Goal: Communication & Community: Answer question/provide support

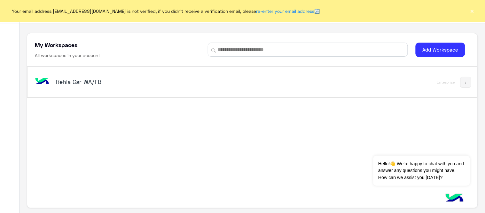
click at [74, 75] on div "Rehla Car WA/FB" at bounding box center [165, 82] width 263 height 19
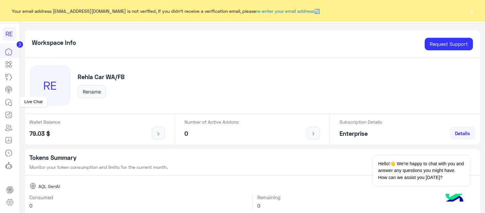
click at [7, 100] on icon at bounding box center [9, 102] width 8 height 8
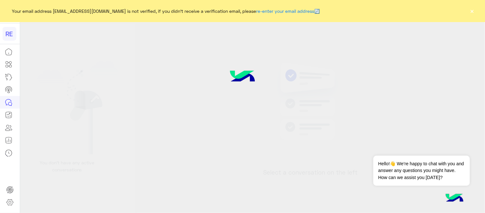
click at [7, 100] on icon at bounding box center [9, 102] width 8 height 8
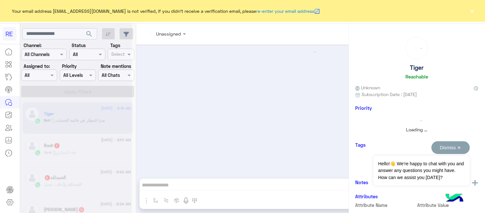
click at [455, 151] on button "Dismiss ✕" at bounding box center [451, 147] width 38 height 13
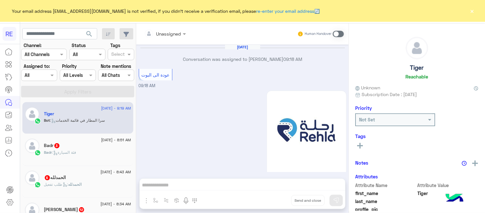
scroll to position [497, 0]
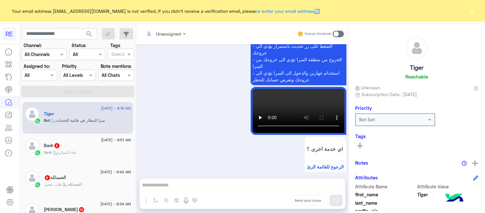
click at [474, 10] on button "×" at bounding box center [472, 11] width 6 height 6
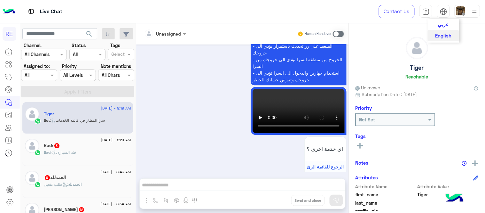
click at [448, 23] on span "عربي" at bounding box center [443, 24] width 11 height 6
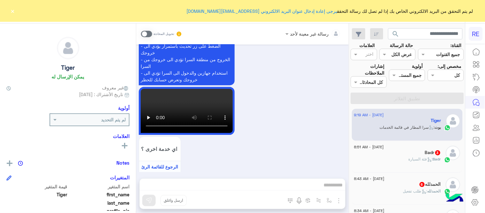
click at [12, 11] on button "×" at bounding box center [13, 11] width 6 height 6
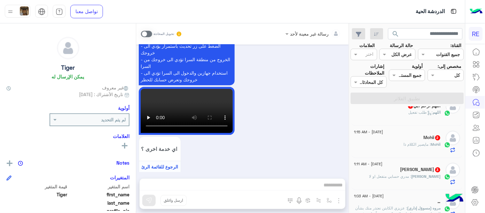
scroll to position [434, 0]
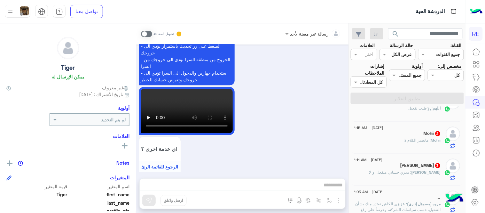
click at [417, 176] on div "[PERSON_NAME] : مدري حسابي متفعل او لا" at bounding box center [397, 174] width 87 height 11
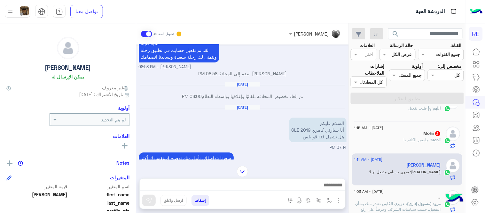
scroll to position [311, 0]
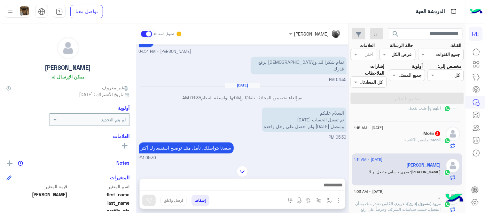
click at [240, 169] on img at bounding box center [242, 171] width 11 height 11
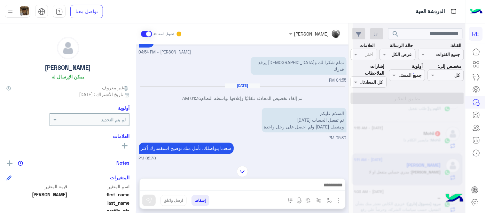
scroll to position [1055, 0]
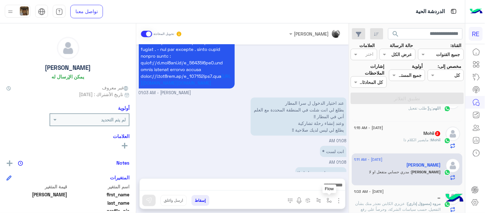
click at [328, 203] on button "button" at bounding box center [329, 200] width 11 height 11
click at [227, 178] on div "أدخل اسم مجموعة الرسائل إسقاط ارسل واغلق" at bounding box center [242, 193] width 206 height 31
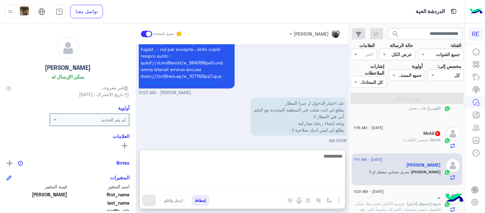
click at [320, 184] on textarea at bounding box center [243, 171] width 206 height 38
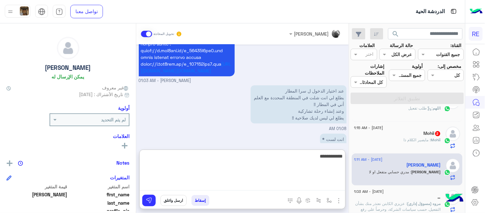
type textarea "**********"
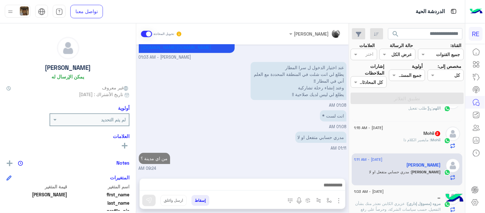
click at [378, 130] on span "[DATE] - 1:15 AM" at bounding box center [368, 128] width 29 height 6
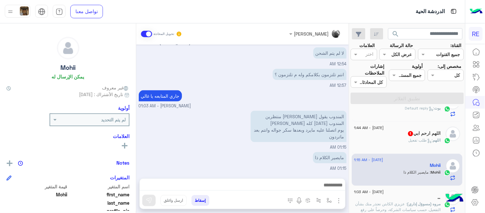
scroll to position [2105, 0]
click at [379, 132] on div "اللهم ارحم ابي 1" at bounding box center [397, 133] width 87 height 7
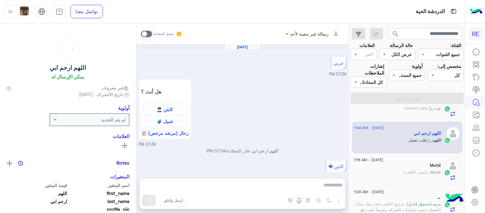
scroll to position [448, 0]
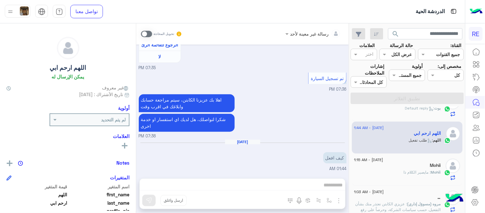
click at [143, 34] on span at bounding box center [146, 34] width 11 height 6
click at [309, 184] on div "رسالة غير معينة لأحد تحويل المحادثة [DATE] عربي 07:34 PM هل أنت ؟ كابتن 👨🏻‍✈️ ع…" at bounding box center [242, 119] width 213 height 192
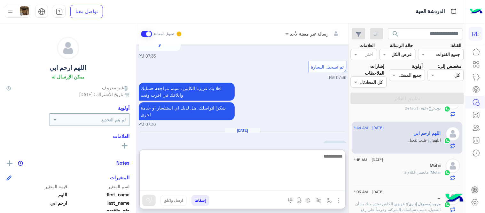
click at [309, 184] on textarea at bounding box center [243, 171] width 206 height 38
type textarea "**********"
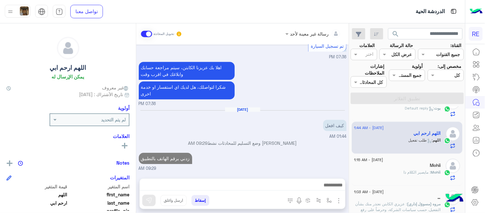
click at [328, 126] on div "[DATE] عربي 07:34 PM هل أنت ؟ كابتن 👨🏻‍✈️ عميل 🧳 رحال (مرشد مرخص) 🏖️ 07:34 PM ا…" at bounding box center [242, 107] width 213 height 127
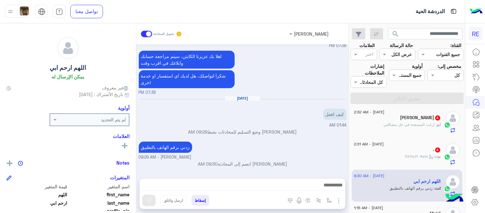
scroll to position [383, 0]
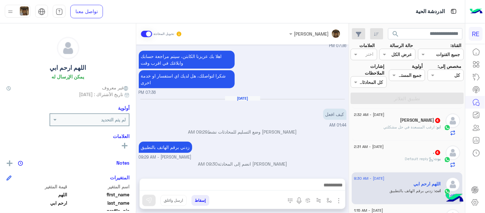
click at [397, 153] on div ". 4" at bounding box center [397, 153] width 87 height 7
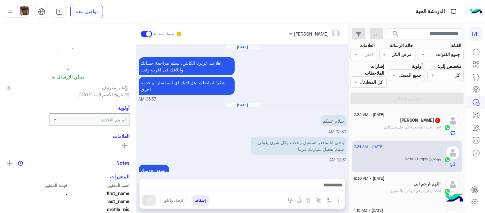
scroll to position [187, 0]
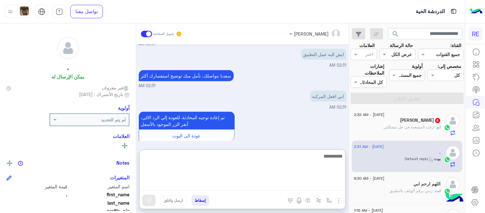
click at [202, 183] on textarea at bounding box center [243, 171] width 206 height 38
type textarea "**********"
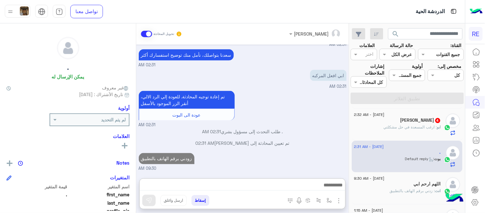
click at [274, 104] on div "[DATE] اهلا بك عزيزنا الكابتن، سيتم مراجعة حسابك وابلاغك في اقرب وقت شكرا لتواص…" at bounding box center [242, 107] width 213 height 127
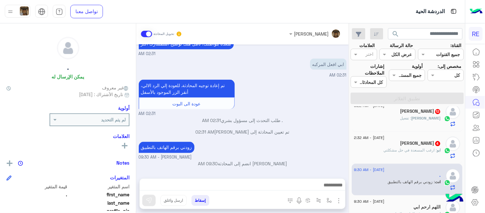
scroll to position [357, 0]
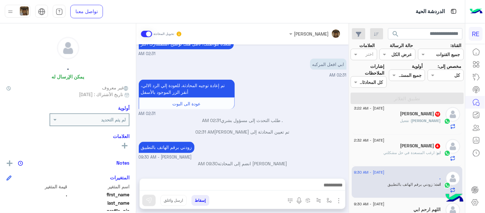
click at [406, 148] on div "[PERSON_NAME] 4" at bounding box center [397, 146] width 87 height 7
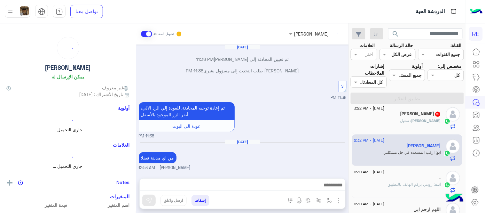
scroll to position [102, 0]
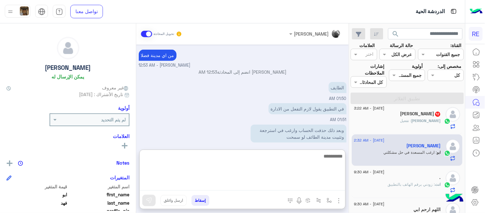
click at [242, 181] on textarea at bounding box center [243, 171] width 206 height 38
type textarea "**********"
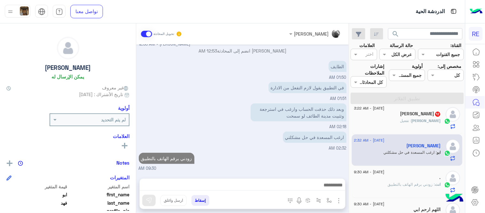
click at [287, 130] on div "[DATE] [PERSON_NAME] طلب التحدث إلى مسؤول بشري 11:38 PM تم تعيين المحادثة إلى […" at bounding box center [242, 107] width 213 height 127
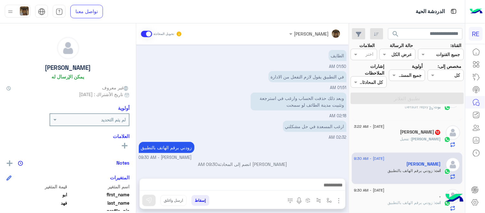
scroll to position [320, 0]
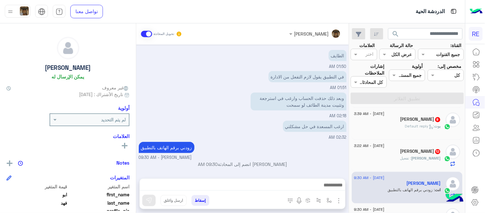
click at [417, 146] on div "[DATE] - 3:22 AM" at bounding box center [397, 147] width 87 height 4
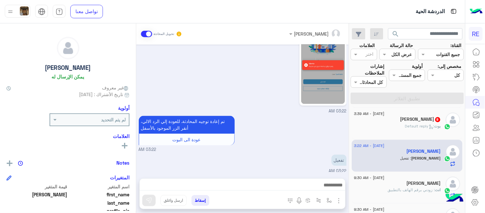
scroll to position [230, 0]
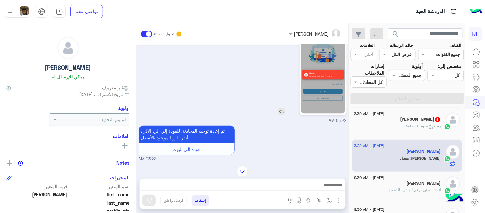
click at [332, 84] on img at bounding box center [323, 75] width 44 height 78
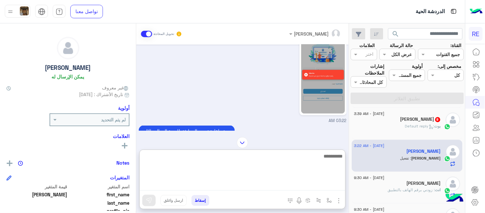
click at [268, 187] on textarea at bounding box center [243, 171] width 206 height 38
type textarea "**********"
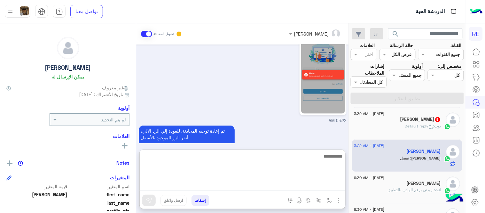
scroll to position [314, 0]
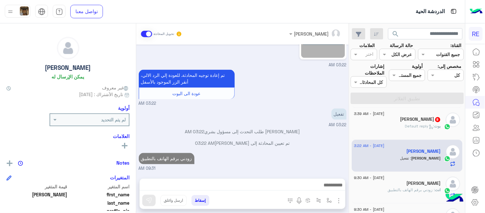
click at [313, 127] on div "[DATE] سعداء بتواصلك معنا، لنتمكن من مساعدتك نأمل توضيح استفسارك ونوع جوالك و ت…" at bounding box center [242, 107] width 213 height 127
click at [393, 119] on div "[PERSON_NAME] 9" at bounding box center [397, 120] width 87 height 7
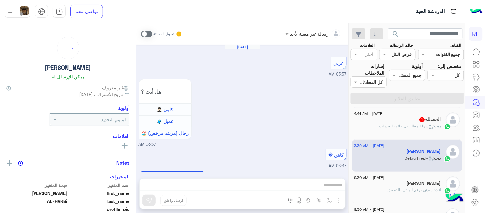
scroll to position [445, 0]
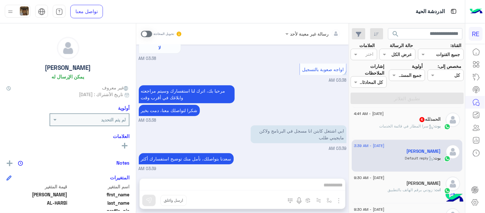
click at [146, 31] on span at bounding box center [146, 34] width 11 height 6
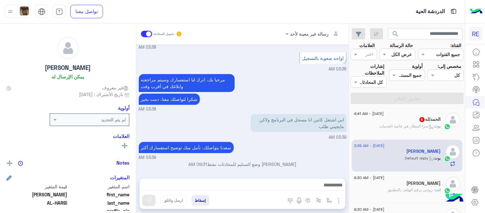
click at [317, 190] on div at bounding box center [243, 186] width 206 height 16
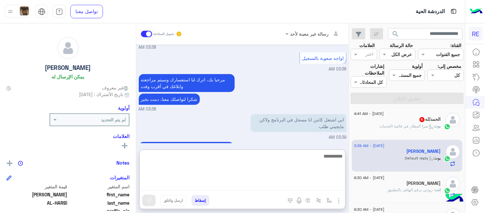
click at [310, 186] on textarea at bounding box center [243, 171] width 206 height 38
type textarea "**********"
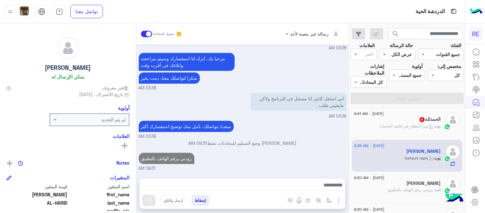
scroll to position [477, 0]
click at [314, 130] on div "[DATE] عربي 03:37 AM هل أنت ؟ كابتن 👨🏻‍✈️ عميل 🧳 رحال (مرشد مرخص) 🏖️ 03:37 AM ك…" at bounding box center [242, 107] width 213 height 127
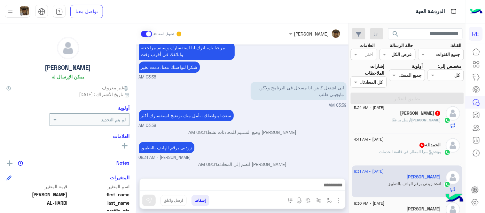
scroll to position [288, 0]
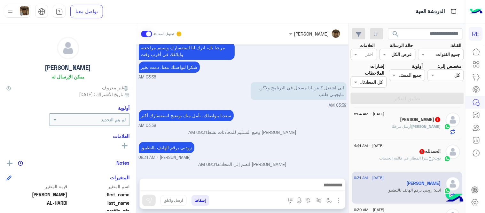
click at [402, 157] on span ": سرا المطار في قائمة الخدمات" at bounding box center [407, 158] width 55 height 5
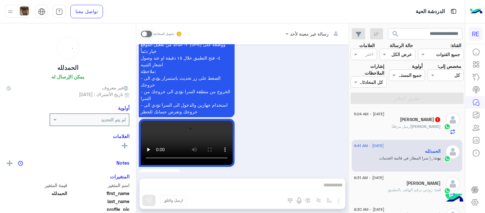
scroll to position [520, 0]
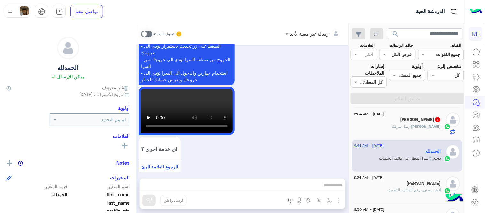
click at [149, 32] on span at bounding box center [146, 34] width 11 height 6
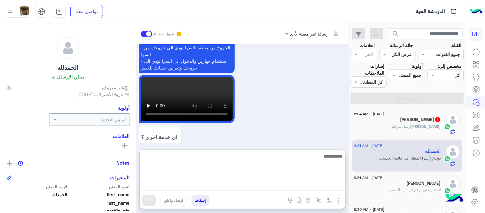
click at [253, 183] on textarea at bounding box center [243, 171] width 206 height 38
type textarea "**********"
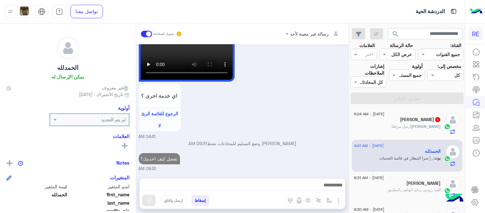
scroll to position [552, 0]
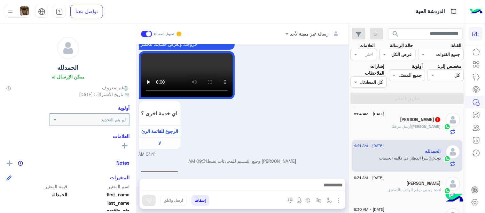
click at [292, 95] on div "تطبيق رحلة يعمل حاليا بسرا المطار بكل من [GEOGRAPHIC_DATA] والمدينة [GEOGRAPHIC…" at bounding box center [243, 23] width 208 height 268
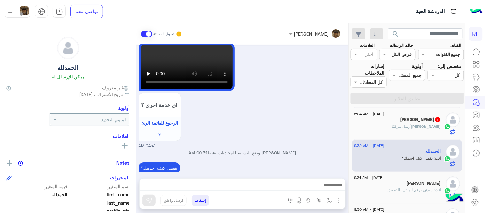
scroll to position [229, 0]
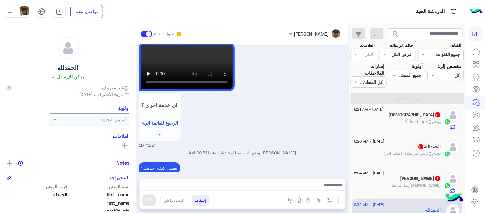
click at [410, 185] on div "[PERSON_NAME] أرسل مرفقًا" at bounding box center [397, 187] width 87 height 11
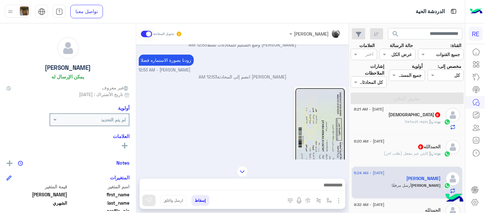
scroll to position [458, 0]
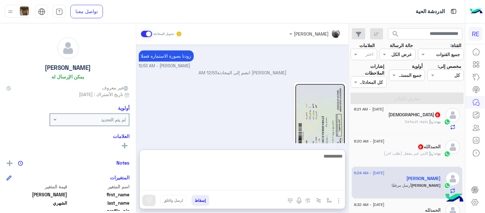
click at [248, 182] on textarea at bounding box center [243, 171] width 206 height 38
type textarea "**********"
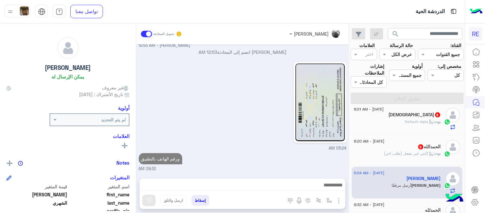
scroll to position [492, 0]
click at [402, 144] on div "ال[PERSON_NAME] 9" at bounding box center [397, 147] width 87 height 7
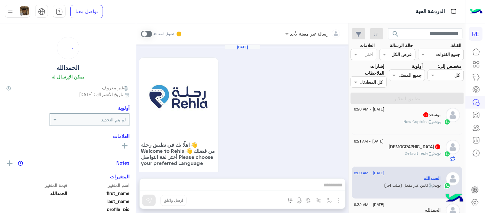
scroll to position [565, 0]
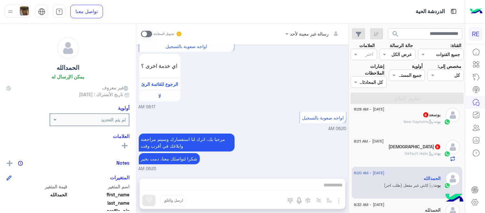
click at [143, 31] on span at bounding box center [146, 34] width 11 height 6
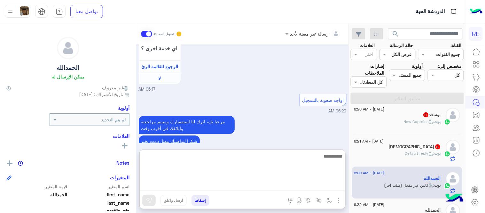
click at [314, 187] on textarea at bounding box center [243, 171] width 206 height 38
type textarea "**********"
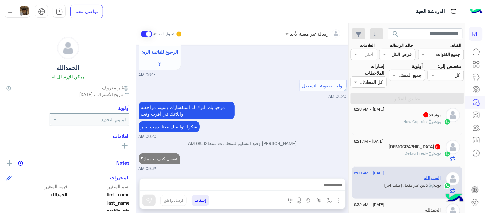
scroll to position [597, 0]
click at [325, 109] on div "مرحبا بك، اترك لنا استفسارك وسيتم مراجعته وابلاغك في أقرب وقت شكرا لتواصلك معنا…" at bounding box center [243, 120] width 208 height 40
click at [376, 146] on div "[DEMOGRAPHIC_DATA] 8" at bounding box center [397, 147] width 87 height 7
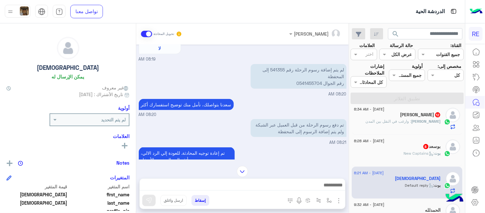
scroll to position [170, 0]
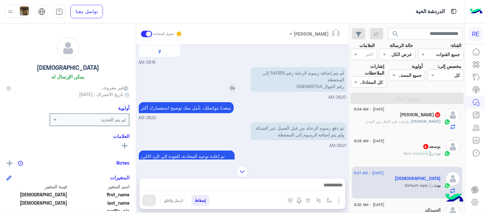
click at [282, 72] on p "لم يتم إضافة رسوم الرحلة رقم 541355 إلى المحفظة رقم الجوال 0541455704" at bounding box center [299, 79] width 96 height 25
copy p "541355"
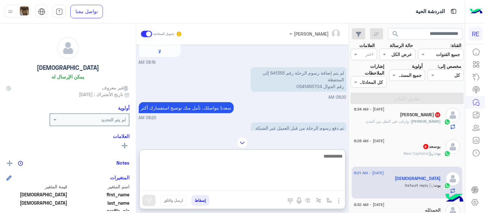
click at [270, 182] on textarea at bounding box center [243, 171] width 206 height 38
type textarea "********"
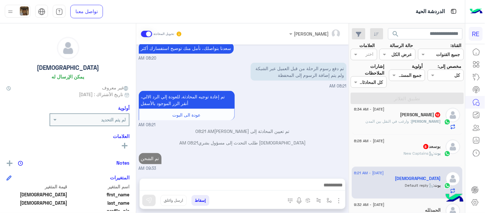
click at [323, 107] on div "[DATE] شكاوى 08:19 AM فضلا اختر نوع الشكوى ماليه تقنية اخرى 08:19 AM ماليه 08:1…" at bounding box center [242, 107] width 213 height 127
click at [373, 152] on div "بوت : New Captains" at bounding box center [397, 155] width 87 height 11
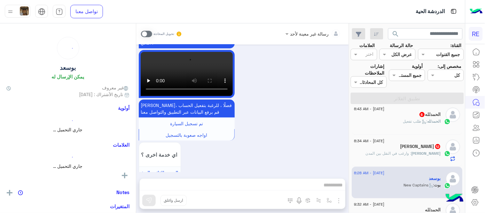
scroll to position [654, 0]
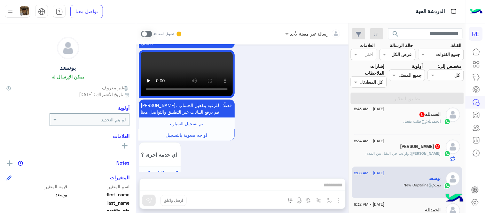
click at [148, 32] on span at bounding box center [146, 34] width 11 height 6
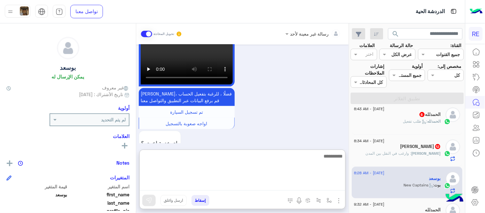
click at [246, 187] on textarea at bounding box center [243, 171] width 206 height 38
type textarea "**********"
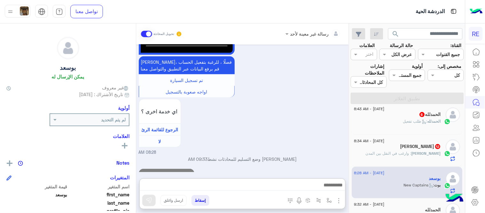
click at [286, 114] on div "[DATE] عربي 08:26 AM هل أنت ؟ كابتن 👨🏻‍✈️ عميل 🧳 رحال (مرشد مرخص) 🏖️ 08:26 AM ك…" at bounding box center [242, 107] width 213 height 127
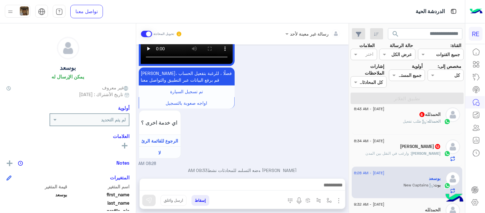
scroll to position [698, 0]
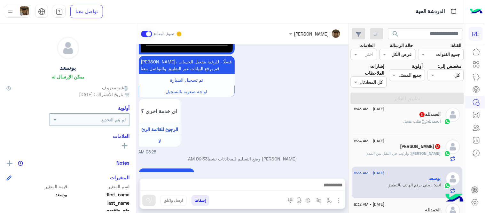
click at [379, 148] on div "[PERSON_NAME] 12" at bounding box center [397, 147] width 87 height 7
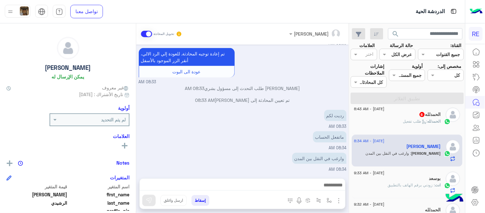
scroll to position [324, 0]
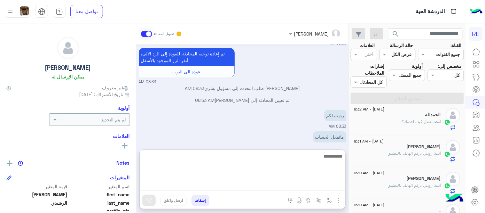
click at [273, 187] on textarea at bounding box center [243, 171] width 206 height 38
type textarea "**********"
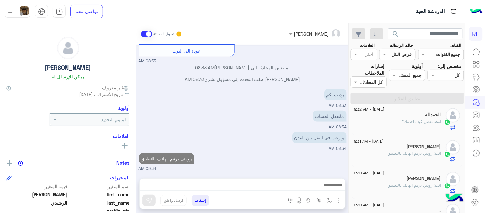
click at [326, 120] on div "[DATE] مرحبا بك، اترك لنا استفسارك وسيتم مراجعته وابلاغك في أقرب وقت شكرا لتواص…" at bounding box center [242, 107] width 213 height 127
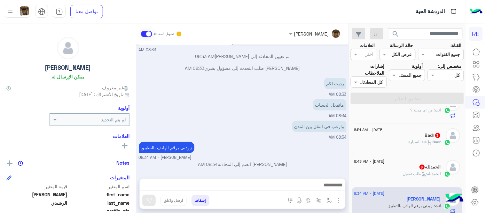
scroll to position [168, 0]
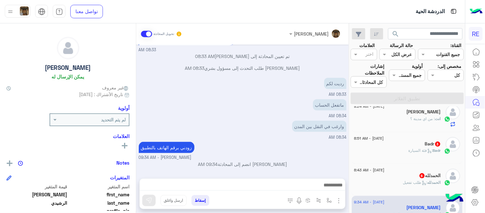
click at [396, 178] on div "ال[PERSON_NAME] 6" at bounding box center [397, 176] width 87 height 7
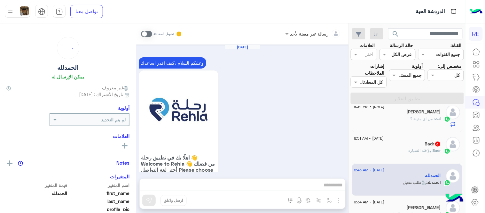
scroll to position [595, 0]
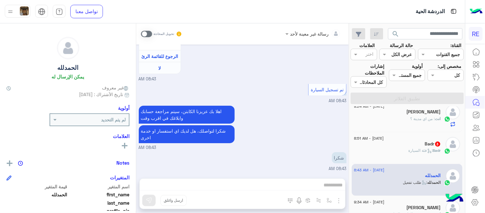
click at [145, 31] on span at bounding box center [146, 34] width 11 height 6
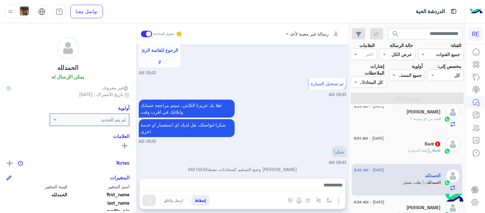
scroll to position [606, 0]
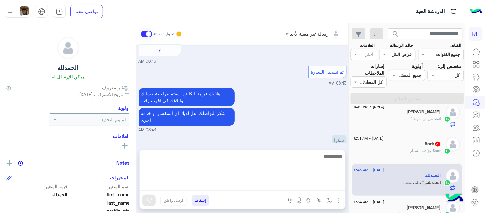
click at [280, 188] on textarea at bounding box center [243, 171] width 206 height 38
type textarea "**********"
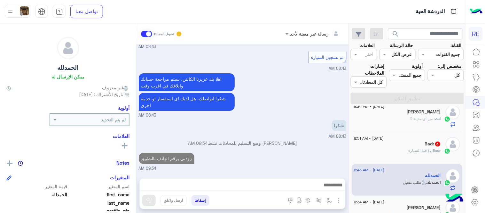
scroll to position [634, 0]
click at [420, 144] on div "Badr 3" at bounding box center [397, 144] width 87 height 7
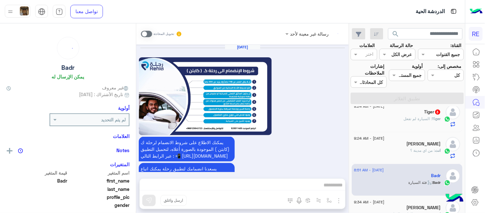
scroll to position [506, 0]
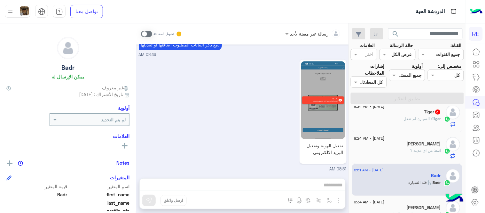
click at [142, 32] on span at bounding box center [146, 34] width 11 height 6
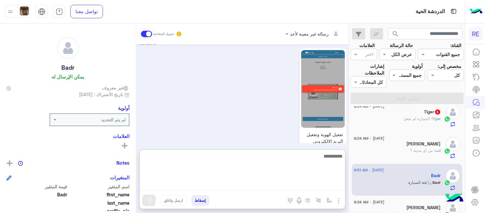
click at [303, 184] on textarea at bounding box center [243, 171] width 206 height 38
type textarea "**********"
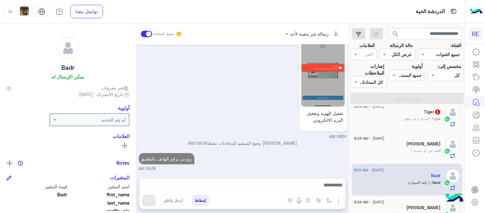
scroll to position [538, 0]
click at [349, 132] on div "[DATE] يمكنك الاطلاع على شروط الانضمام لرحلة ك (كابتن ) الموجودة بالصورة أعلاه،…" at bounding box center [242, 107] width 213 height 127
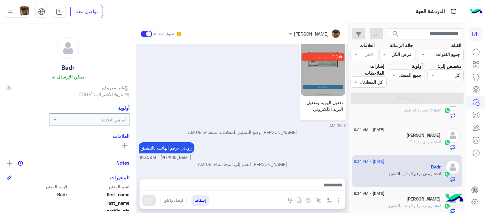
scroll to position [137, 0]
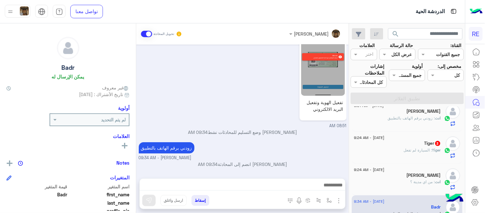
click at [407, 145] on div "Tiger 3" at bounding box center [397, 143] width 87 height 7
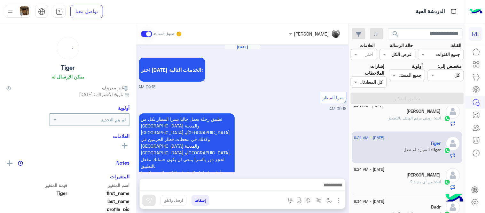
scroll to position [420, 0]
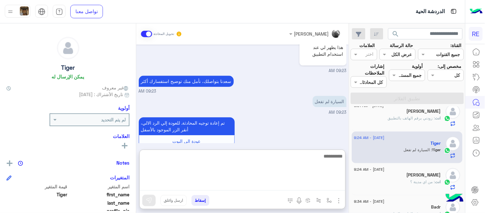
click at [269, 183] on textarea at bounding box center [243, 171] width 206 height 38
type textarea "**********"
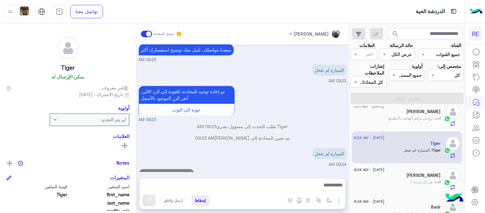
click at [303, 130] on div "[DATE] اختر [DATE] الخدمات التالية: 09:18 AM سرا المطار 09:18 AM تطبيق رحلة يعم…" at bounding box center [242, 107] width 213 height 127
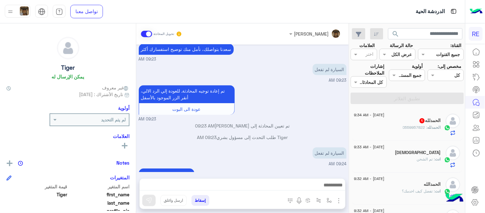
scroll to position [473, 0]
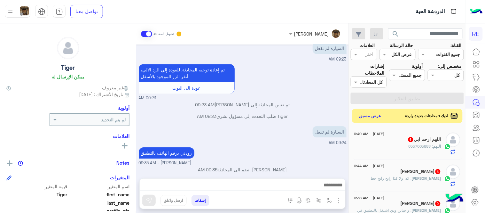
click at [335, 179] on p "0555706041" at bounding box center [331, 184] width 30 height 11
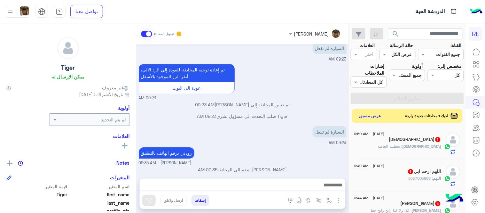
copy app-msgs-text
click at [335, 179] on p "0555706041" at bounding box center [331, 184] width 30 height 11
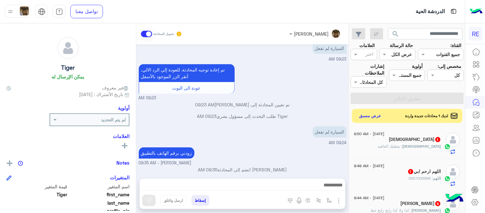
click at [335, 179] on p "0555706041" at bounding box center [331, 184] width 30 height 11
copy app-msgs-text
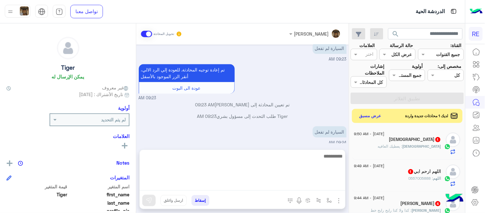
click at [299, 186] on textarea at bounding box center [243, 171] width 206 height 38
type textarea "**********"
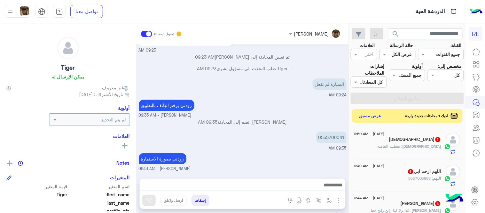
scroll to position [494, 0]
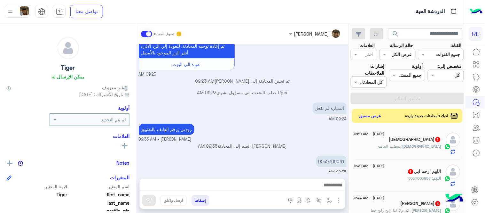
click at [329, 147] on div "[PERSON_NAME] تحويل المحادثة [DATE] اختر [DATE] الخدمات التالية: 09:18 AM سرا ا…" at bounding box center [242, 119] width 213 height 192
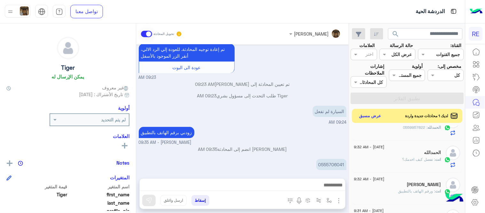
scroll to position [137, 0]
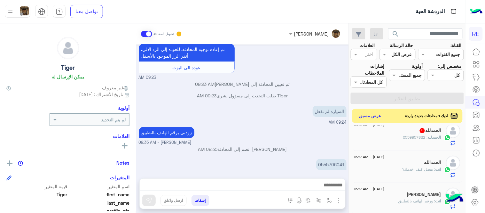
click at [421, 132] on span "1" at bounding box center [422, 129] width 6 height 5
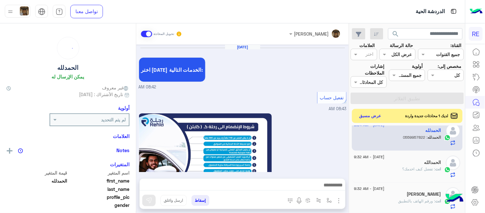
scroll to position [376, 0]
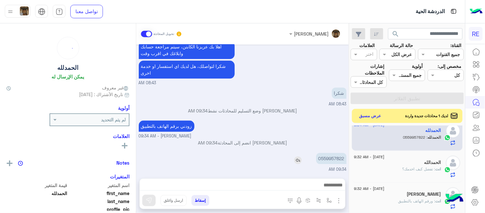
click at [337, 153] on p "0559957822" at bounding box center [331, 158] width 30 height 11
copy app-msgs-text
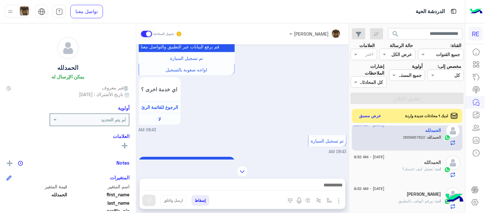
scroll to position [256, 0]
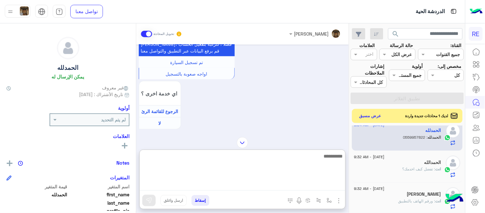
click at [226, 189] on textarea at bounding box center [243, 171] width 206 height 38
type textarea "**********"
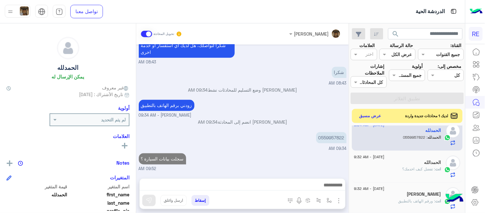
scroll to position [397, 0]
click at [267, 128] on div "[DATE] اختر [DATE] الخدمات التالية: 08:42 AM تفعيل حساب 08:43 AM يمكنك الاطلاع …" at bounding box center [242, 107] width 213 height 127
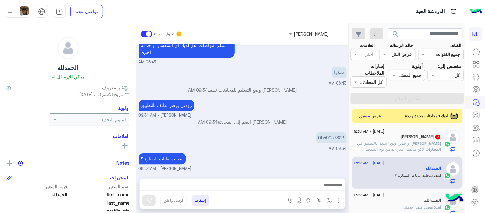
scroll to position [86, 0]
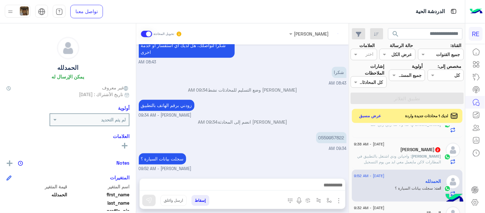
click at [394, 162] on span ": واحيانن ودي اشتغل بالتطبيق في المطارات لاكن مايعمل معي ابد من يوم التسجيل" at bounding box center [400, 158] width 84 height 11
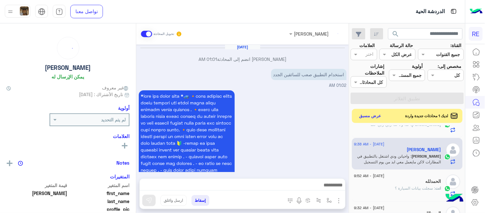
scroll to position [337, 0]
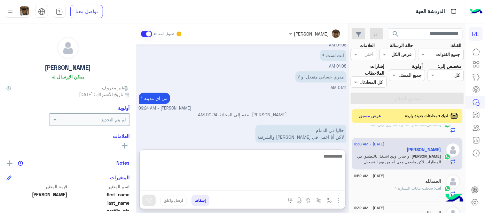
click at [312, 187] on textarea at bounding box center [243, 171] width 206 height 38
type textarea "**********"
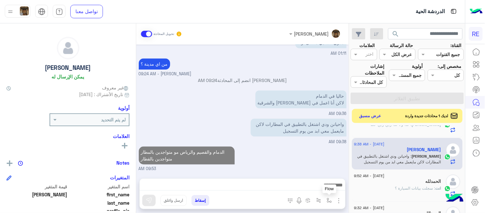
scroll to position [364, 0]
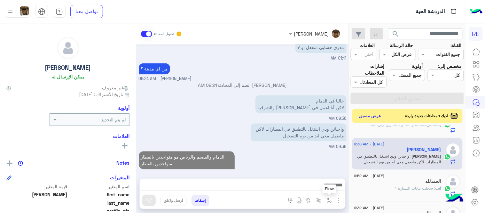
click at [330, 196] on button "button" at bounding box center [329, 200] width 11 height 11
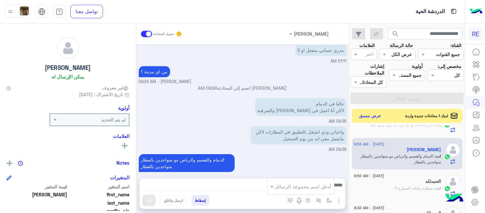
click at [317, 181] on div "أدخل اسم مجموعة الرسائل" at bounding box center [300, 186] width 67 height 12
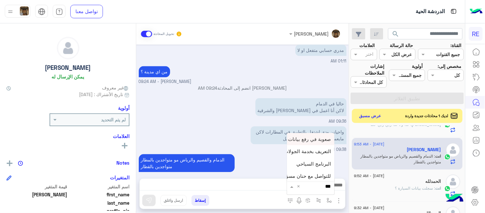
type input "****"
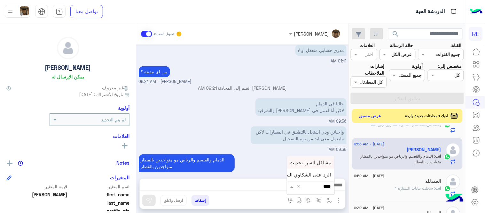
click at [302, 162] on span "مشاكل السرا تحديث" at bounding box center [310, 162] width 41 height 6
type textarea "**********"
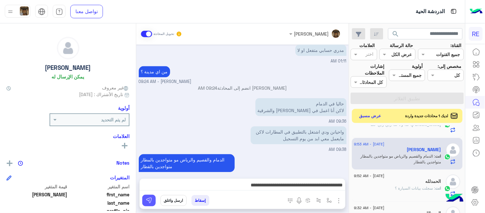
click at [149, 203] on img at bounding box center [149, 200] width 6 height 6
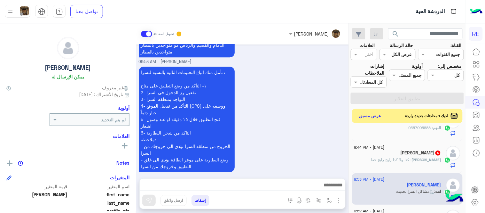
scroll to position [48, 0]
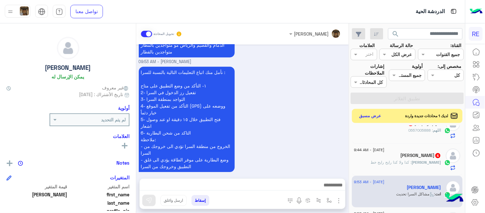
click at [399, 160] on span ": كذا ولا كذا رايح رايح خط" at bounding box center [391, 162] width 41 height 5
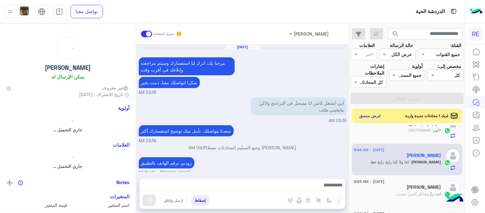
scroll to position [114, 0]
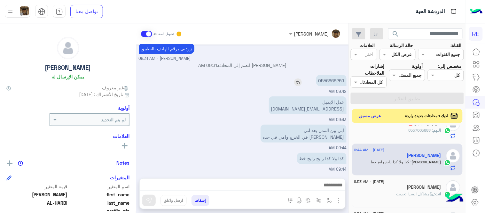
click at [331, 77] on p "0556666269" at bounding box center [331, 80] width 30 height 11
copy p "0556666269"
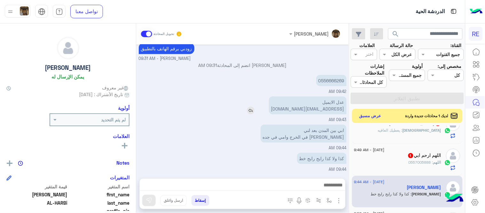
click at [318, 109] on p "عدل الايميل [EMAIL_ADDRESS][DOMAIN_NAME]" at bounding box center [308, 105] width 78 height 18
copy app-msgs-text "عدل الايميل"
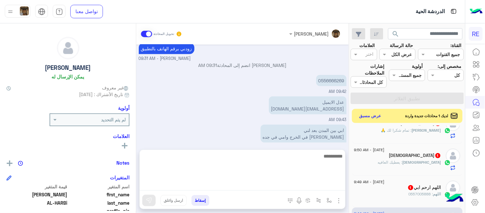
click at [275, 184] on textarea at bounding box center [243, 171] width 206 height 38
type textarea "**********"
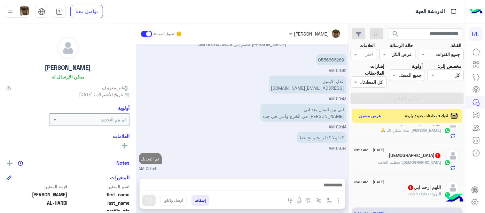
scroll to position [135, 0]
click at [264, 98] on div "[DATE] مرحبا بك، اترك لنا استفسارك وسيتم مراجعته وابلاغك في أقرب وقت شكرا لتواص…" at bounding box center [242, 107] width 213 height 127
click at [400, 191] on div "اللهم ارحم ابي 1" at bounding box center [397, 188] width 87 height 7
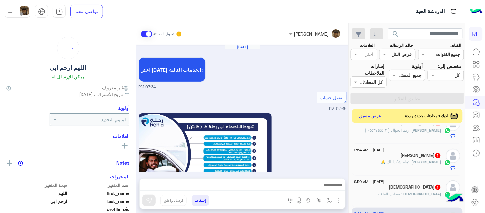
scroll to position [388, 0]
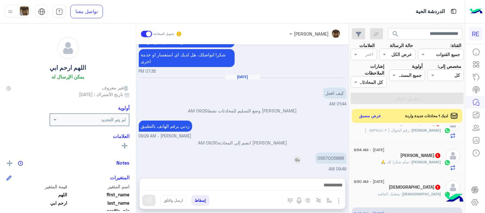
click at [326, 156] on p "0557005888" at bounding box center [331, 157] width 31 height 11
copy p "0557005888"
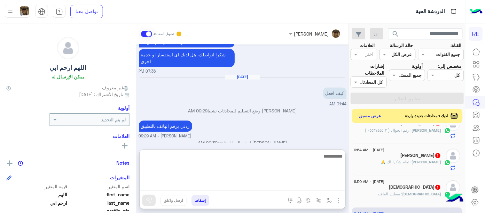
click at [285, 186] on textarea at bounding box center [243, 171] width 206 height 38
type textarea "**********"
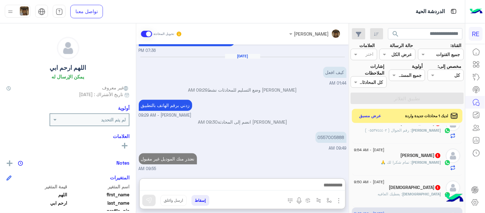
click at [278, 133] on div "[DATE] اختر [DATE] الخدمات التالية: 07:34 PM تفعيل حساب 07:35 PM يمكنك الاطلاع …" at bounding box center [242, 107] width 213 height 127
click at [401, 191] on div "[DEMOGRAPHIC_DATA] : يعطيك العافيه" at bounding box center [397, 196] width 87 height 11
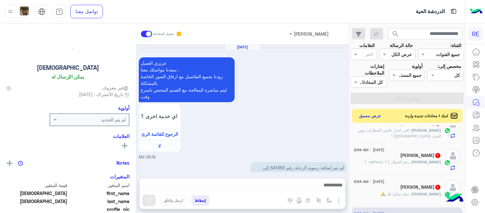
scroll to position [187, 0]
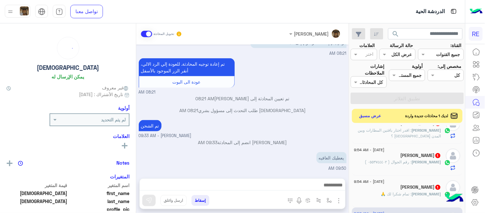
click at [401, 161] on span ": رقم الجوال ( ٠٥٥٣٧٤٤٤٠٢ )" at bounding box center [388, 161] width 47 height 5
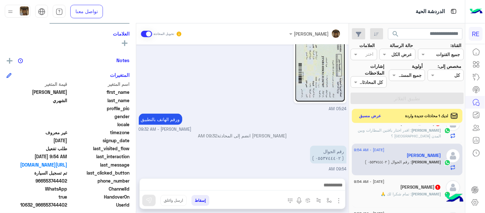
scroll to position [116, 0]
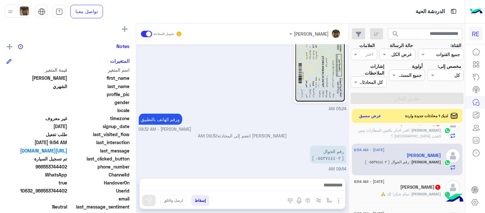
drag, startPoint x: 45, startPoint y: 164, endPoint x: 67, endPoint y: 167, distance: 22.8
click at [67, 167] on span "966553744402" at bounding box center [36, 166] width 61 height 7
copy span "553744402"
click at [323, 88] on img at bounding box center [320, 63] width 50 height 78
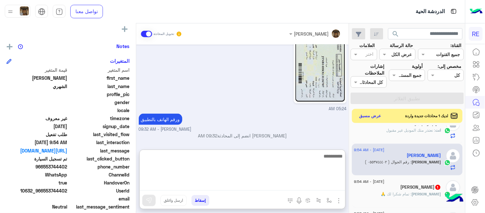
click at [272, 184] on textarea at bounding box center [243, 171] width 206 height 38
type textarea "**********"
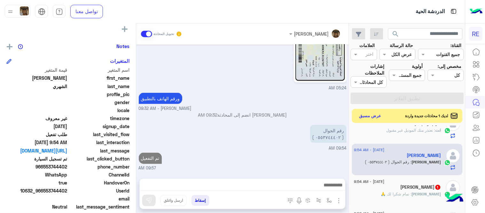
click at [296, 123] on div "رقم الجوال ( ٠٥٥٣٧٤٤٤٠٢ ) 09:54 AM" at bounding box center [243, 137] width 208 height 28
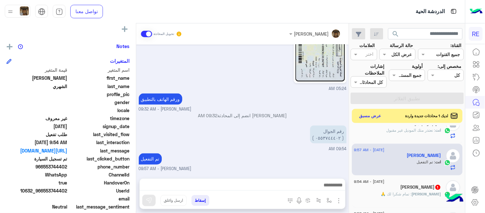
scroll to position [0, 0]
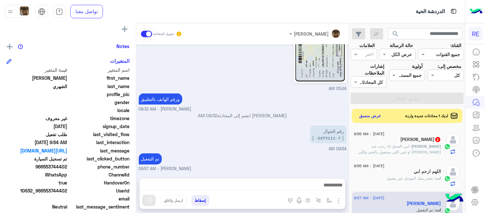
click at [383, 147] on span ": لني الصدق اذا رحت عند [PERSON_NAME] او امي اللي مشغول بالغنم واللي مشغول بصلا…" at bounding box center [400, 152] width 83 height 16
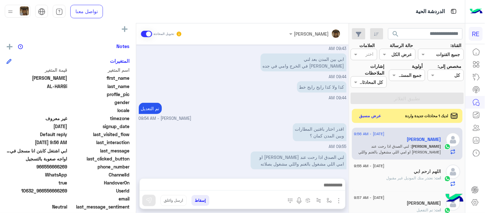
scroll to position [102, 0]
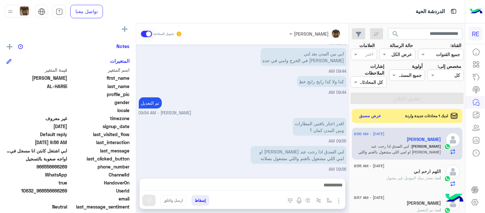
drag, startPoint x: 282, startPoint y: 171, endPoint x: 238, endPoint y: 181, distance: 45.2
click at [238, 181] on div "[PERSON_NAME] تحويل المحادثة [DATE] [PERSON_NAME] وضع التسليم للمحادثات نشط 09:…" at bounding box center [242, 119] width 213 height 192
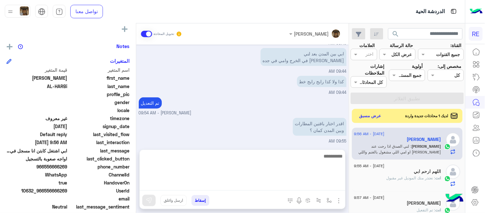
click at [238, 181] on textarea at bounding box center [243, 171] width 206 height 38
type textarea "**********"
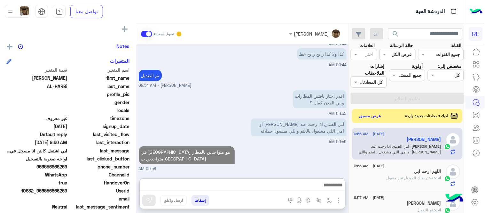
click at [288, 136] on div "[DATE] [PERSON_NAME] وضع التسليم للمحادثات نشط 09:31 AM زودني برقم الهاتف بالتط…" at bounding box center [242, 107] width 213 height 127
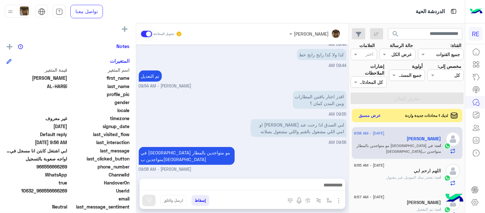
click at [363, 116] on button "عرض مسبق" at bounding box center [370, 115] width 27 height 9
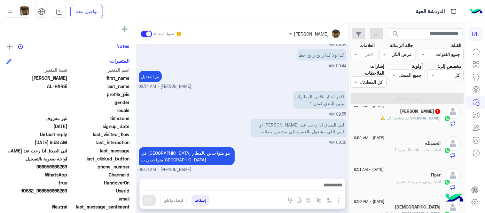
scroll to position [92, 0]
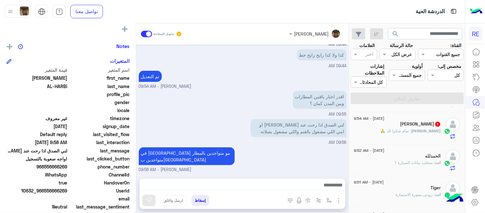
click at [377, 133] on div "[PERSON_NAME] : تمام شكرا لك 🙏" at bounding box center [397, 133] width 87 height 11
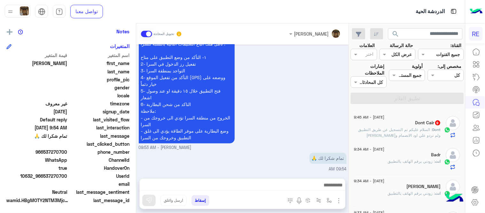
scroll to position [218, 0]
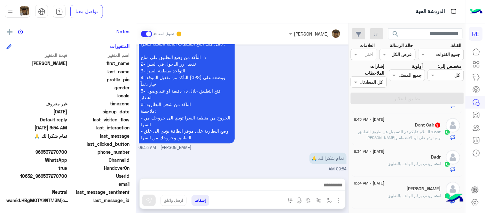
click at [359, 137] on p "Dont : السلام عليكم تم التسجيل عن طريق التطبيق ولم تردو علي اود الانضمام وشكرا" at bounding box center [397, 135] width 87 height 12
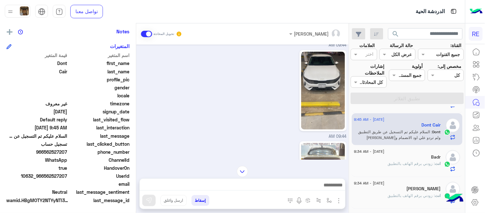
scroll to position [519, 0]
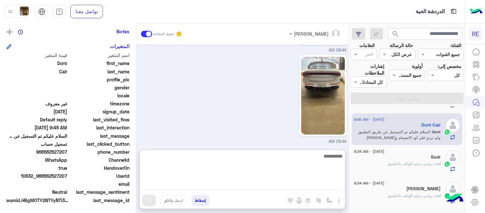
click at [242, 185] on textarea at bounding box center [243, 171] width 206 height 38
type textarea "**********"
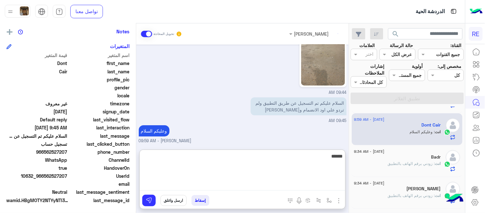
scroll to position [580, 0]
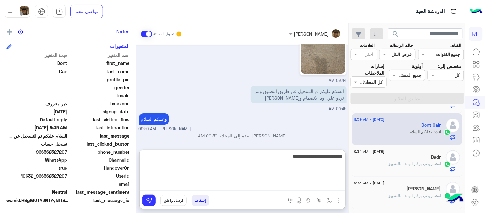
type textarea "**********"
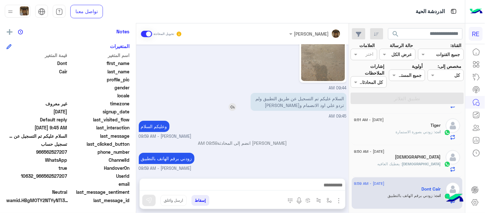
click at [281, 73] on div "[DATE] تم إعادة توجيه المحادثة. للعودة إلي الرد الالي، أنقر الزر الموجود بالأسف…" at bounding box center [242, 107] width 213 height 127
click at [349, 150] on div "[DATE] تم إعادة توجيه المحادثة. للعودة إلي الرد الالي، أنقر الزر الموجود بالأسف…" at bounding box center [242, 107] width 213 height 127
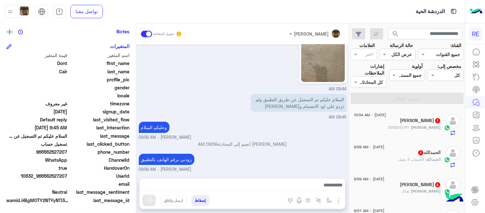
click at [303, 149] on div "[PERSON_NAME] انضم إلى المحادثة 09:59 AM" at bounding box center [243, 146] width 208 height 12
